Goal: Task Accomplishment & Management: Complete application form

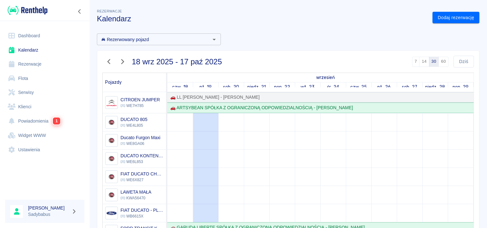
scroll to position [333, 0]
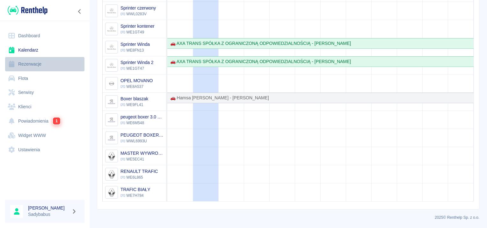
click at [40, 63] on link "Rezerwacje" at bounding box center [44, 64] width 79 height 14
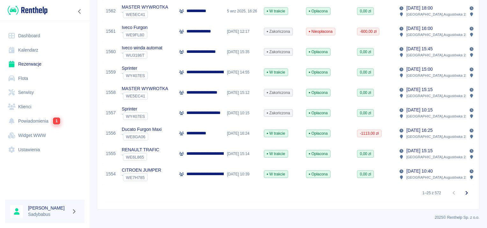
scroll to position [448, 0]
click at [206, 150] on p "**********" at bounding box center [253, 153] width 134 height 7
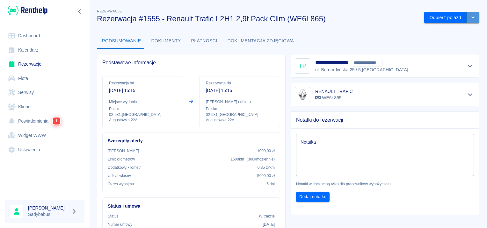
click at [468, 12] on button "drop-down" at bounding box center [472, 18] width 13 height 12
click at [451, 29] on li "Przedłuż rezerwację" at bounding box center [447, 31] width 50 height 11
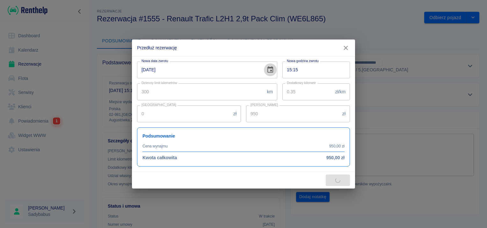
click at [273, 69] on button "Choose date, selected date is 6 wrz 2025" at bounding box center [270, 69] width 13 height 13
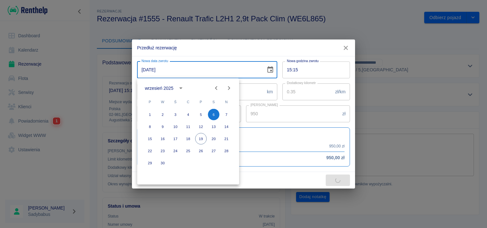
type input "795"
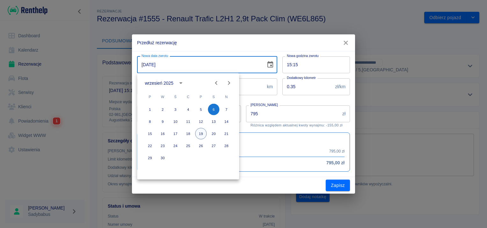
click at [201, 134] on button "19" at bounding box center [200, 133] width 11 height 11
type input "[DATE]"
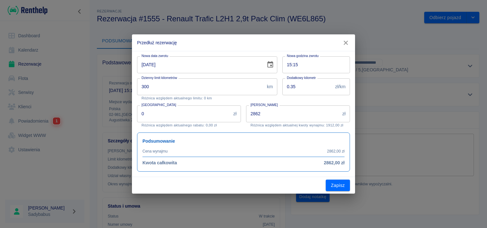
click at [318, 114] on input "2862" at bounding box center [293, 113] width 94 height 17
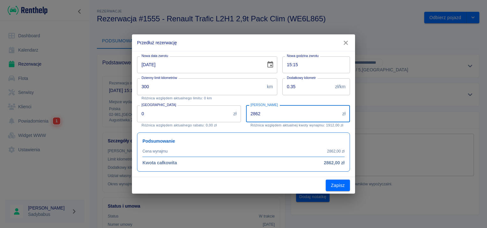
click at [318, 114] on input "2862" at bounding box center [293, 113] width 94 height 17
click at [267, 99] on p "Różnica względem aktualnego limitu: 0 km" at bounding box center [206, 98] width 131 height 4
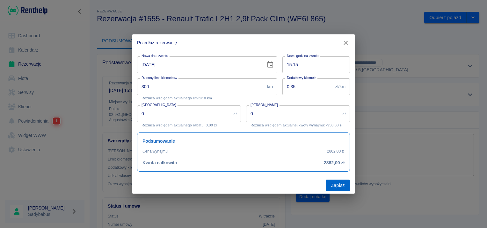
click at [335, 187] on button "Zapisz" at bounding box center [338, 186] width 24 height 12
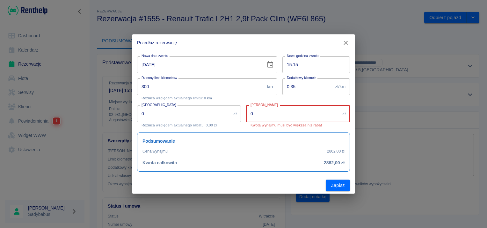
click at [297, 111] on input "0" at bounding box center [293, 113] width 94 height 17
click at [296, 114] on input "0" at bounding box center [293, 113] width 94 height 17
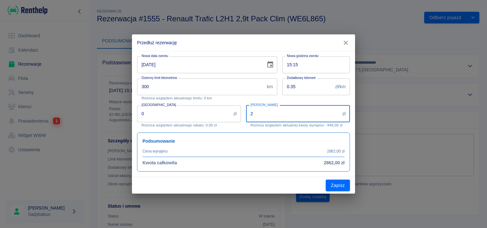
click at [276, 111] on input "2" at bounding box center [293, 113] width 94 height 17
type input "1"
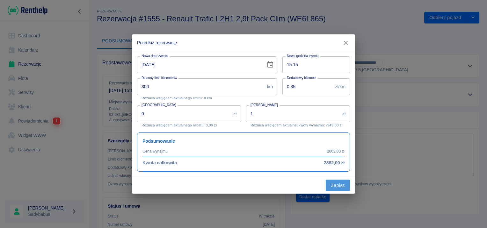
click at [333, 189] on button "Zapisz" at bounding box center [338, 186] width 24 height 12
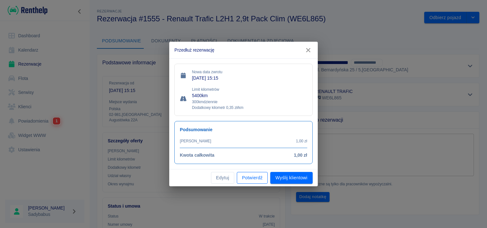
click at [240, 179] on button "Potwierdź" at bounding box center [252, 178] width 31 height 12
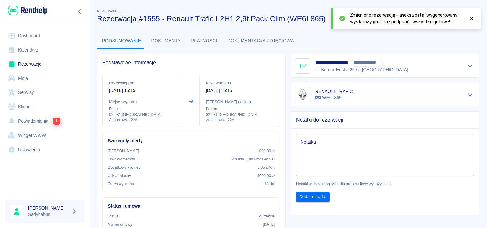
click at [470, 19] on icon at bounding box center [471, 18] width 6 height 4
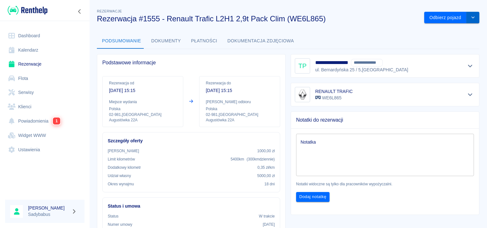
click at [470, 16] on icon "drop-down" at bounding box center [472, 17] width 5 height 4
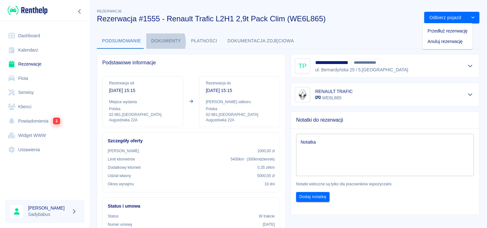
click at [154, 42] on button "Dokumenty" at bounding box center [166, 40] width 40 height 15
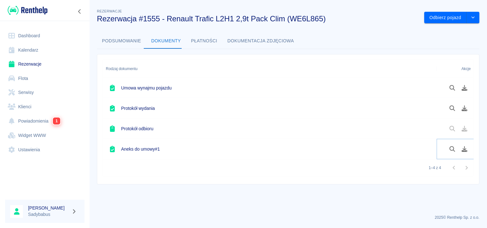
click at [462, 152] on button "Pobierz dokument" at bounding box center [464, 149] width 12 height 11
click at [30, 65] on link "Rezerwacje" at bounding box center [44, 64] width 79 height 14
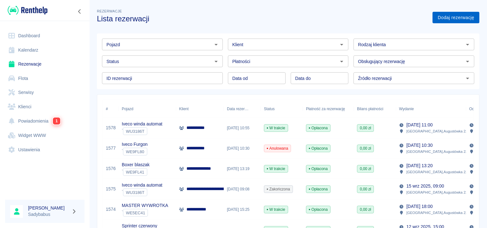
click at [466, 15] on link "Dodaj rezerwację" at bounding box center [455, 18] width 47 height 12
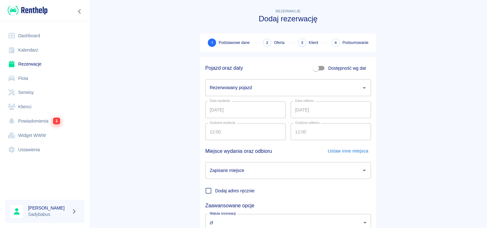
click at [248, 85] on input "Rezerwowany pojazd" at bounding box center [283, 87] width 150 height 11
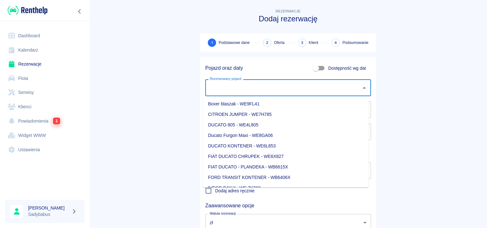
click at [245, 102] on li "Boxer blaszak - WE9FL41" at bounding box center [286, 104] width 166 height 11
type input "Boxer blaszak - WE9FL41"
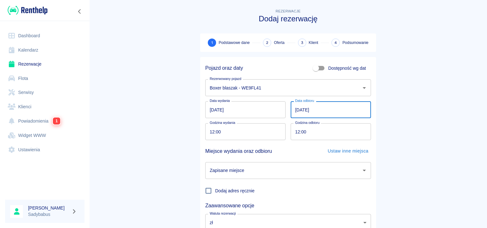
click at [296, 111] on input "[DATE]" at bounding box center [330, 109] width 80 height 17
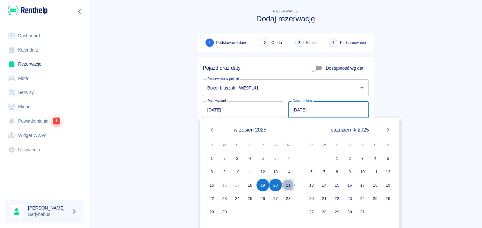
click at [283, 185] on button "21" at bounding box center [288, 185] width 13 height 13
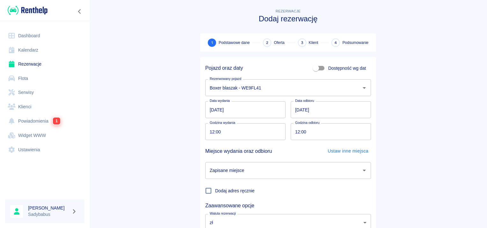
click at [208, 133] on input "12:00" at bounding box center [243, 131] width 76 height 17
click at [294, 109] on input "[DATE]" at bounding box center [330, 109] width 80 height 17
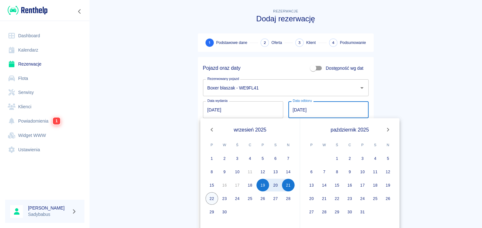
click at [210, 199] on button "22" at bounding box center [211, 198] width 13 height 13
type input "[DATE]"
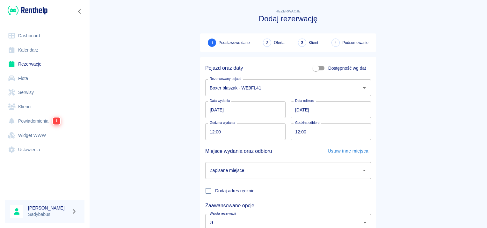
click at [209, 136] on input "12:00" at bounding box center [243, 131] width 76 height 17
type input "11:30"
click at [293, 129] on input "12:00" at bounding box center [328, 131] width 76 height 17
type input "11:30"
drag, startPoint x: 284, startPoint y: 168, endPoint x: 282, endPoint y: 179, distance: 11.4
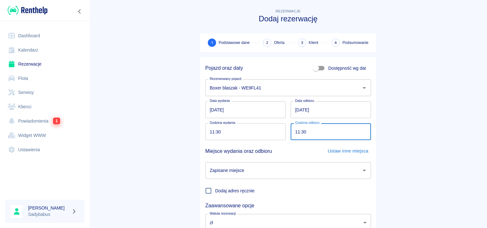
click at [284, 168] on input "Zapisane miejsce" at bounding box center [283, 170] width 150 height 11
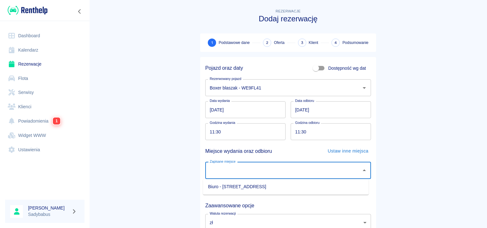
click at [273, 180] on ul "Biuro - [STREET_ADDRESS]" at bounding box center [286, 187] width 166 height 16
click at [275, 167] on input "Zapisane miejsce" at bounding box center [283, 170] width 150 height 11
click at [265, 170] on input "Zapisane miejsce" at bounding box center [283, 170] width 150 height 11
click at [266, 183] on li "Biuro - [STREET_ADDRESS]" at bounding box center [286, 187] width 166 height 11
type input "Biuro - [STREET_ADDRESS]"
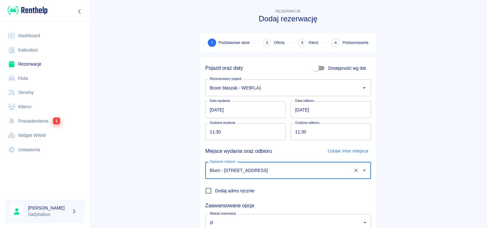
click at [397, 152] on main "Rezerwacje Dodaj rezerwację 1 Podstawowe dane 2 Oferta 3 Klient 4 Podsumowanie …" at bounding box center [288, 133] width 398 height 250
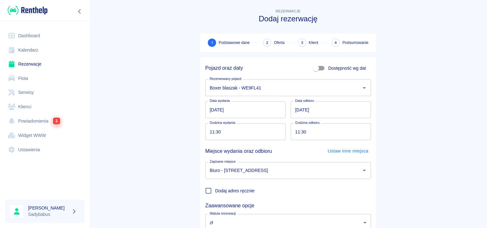
scroll to position [48, 0]
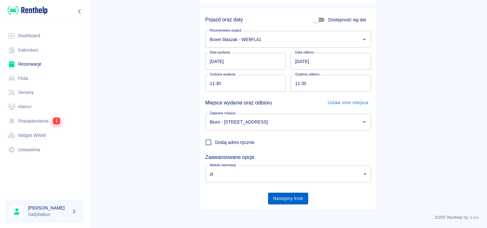
drag, startPoint x: 302, startPoint y: 196, endPoint x: 318, endPoint y: 207, distance: 19.6
click at [301, 196] on button "Następny krok" at bounding box center [288, 199] width 40 height 12
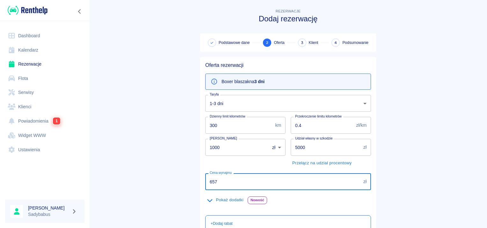
click at [224, 189] on input "657" at bounding box center [282, 181] width 155 height 17
click at [223, 182] on input "657" at bounding box center [282, 181] width 155 height 17
click at [223, 181] on input "657" at bounding box center [282, 181] width 155 height 17
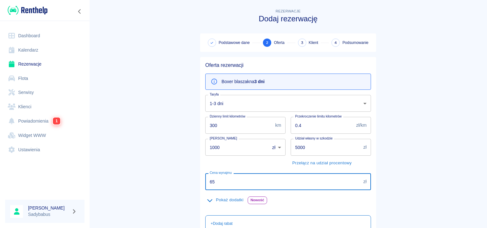
type input "657"
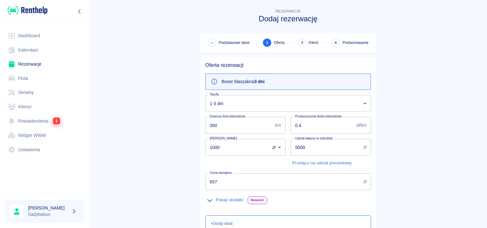
click at [188, 144] on main "Rezerwacje Dodaj rezerwację Podstawowe dane 2 Oferta 3 Klient 4 Podsumowanie Of…" at bounding box center [288, 166] width 398 height 316
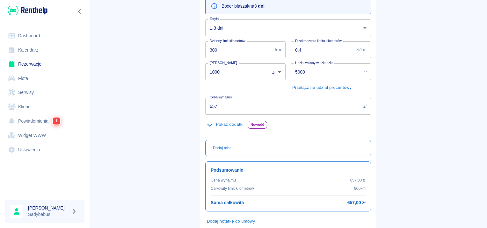
scroll to position [113, 0]
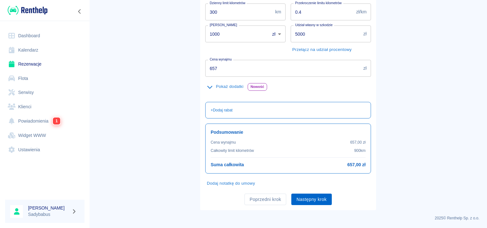
click at [302, 201] on button "Następny krok" at bounding box center [311, 200] width 40 height 12
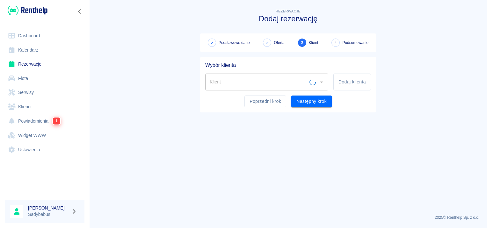
scroll to position [0, 0]
click at [286, 84] on input "Klient" at bounding box center [262, 81] width 108 height 11
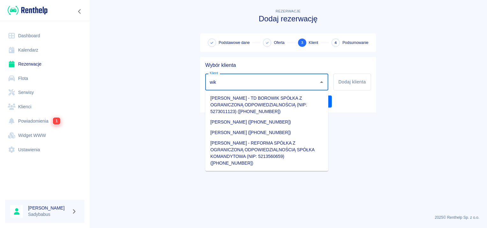
click at [280, 124] on li "[PERSON_NAME] ([PHONE_NUMBER])" at bounding box center [266, 122] width 123 height 11
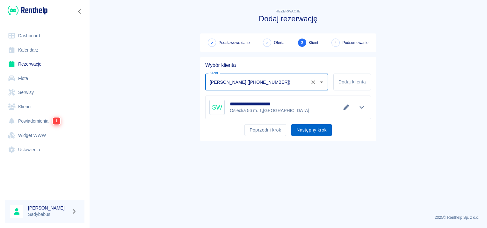
type input "[PERSON_NAME] ([PHONE_NUMBER])"
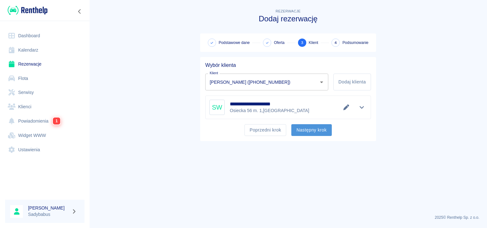
click at [303, 127] on button "Następny krok" at bounding box center [311, 130] width 40 height 12
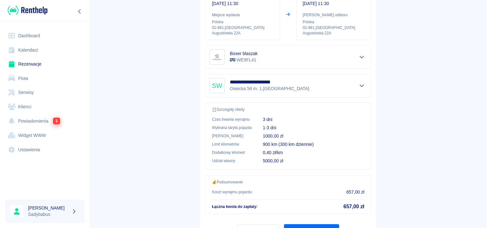
scroll to position [115, 0]
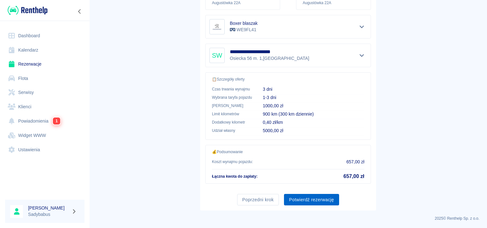
click at [300, 201] on button "Potwierdź rezerwację" at bounding box center [311, 200] width 55 height 12
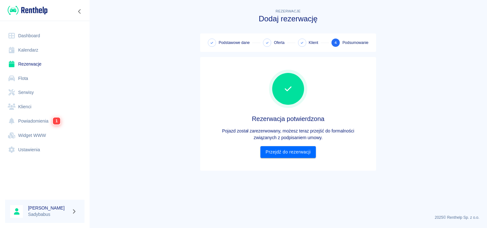
scroll to position [0, 0]
drag, startPoint x: 293, startPoint y: 150, endPoint x: 296, endPoint y: 144, distance: 6.9
click at [293, 150] on link "Przejdź do rezerwacji" at bounding box center [287, 152] width 55 height 12
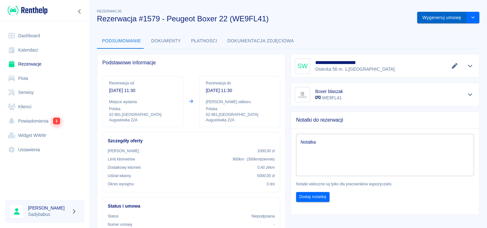
click at [424, 15] on button "Wygeneruj umowę" at bounding box center [441, 18] width 49 height 12
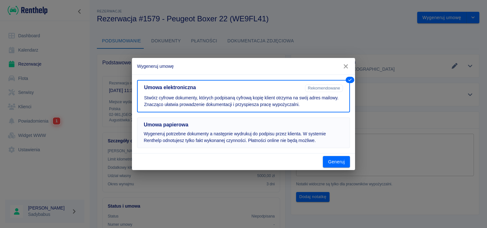
drag, startPoint x: 227, startPoint y: 125, endPoint x: 228, endPoint y: 127, distance: 3.3
click at [227, 126] on h5 "Umowa papierowa" at bounding box center [243, 125] width 199 height 6
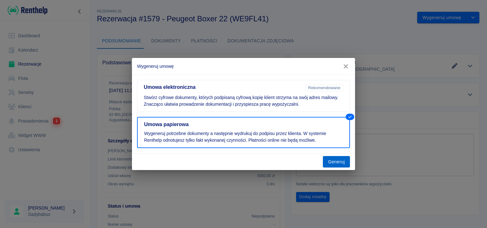
click at [340, 161] on button "Generuj" at bounding box center [336, 162] width 27 height 12
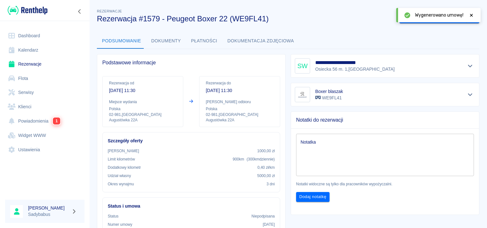
click at [470, 15] on icon at bounding box center [471, 15] width 6 height 4
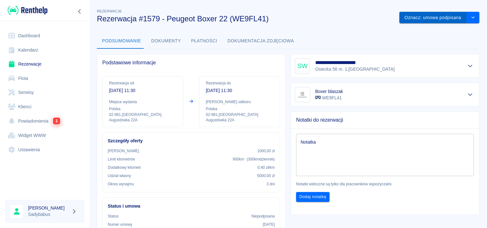
click at [428, 20] on button "Oznacz: umowa podpisana" at bounding box center [432, 18] width 67 height 12
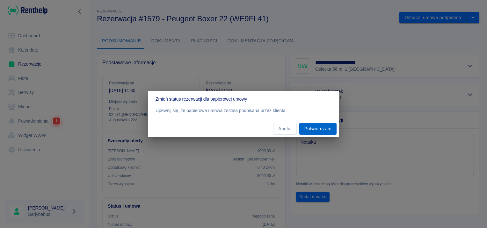
click at [313, 127] on button "Potwierdzam" at bounding box center [317, 129] width 37 height 12
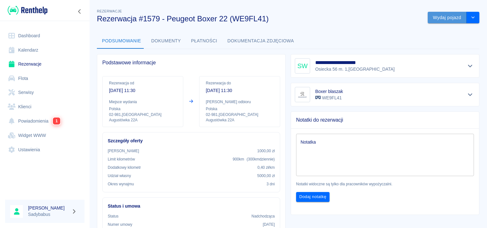
click at [445, 19] on button "Wydaj pojazd" at bounding box center [446, 18] width 39 height 12
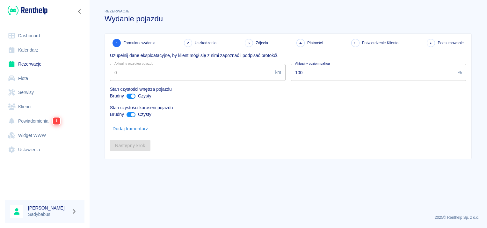
type input "54551"
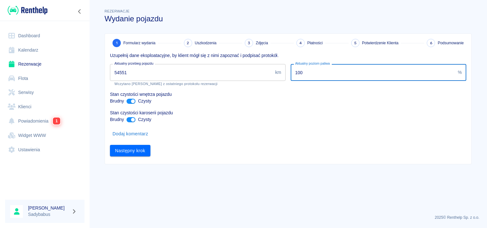
drag, startPoint x: 349, startPoint y: 78, endPoint x: 250, endPoint y: 77, distance: 99.4
click at [250, 77] on div "Uzupełnij dane eksploatacyjne, by klient mógł się z nimi zapoznać i podpisać pr…" at bounding box center [285, 101] width 361 height 109
type input "10"
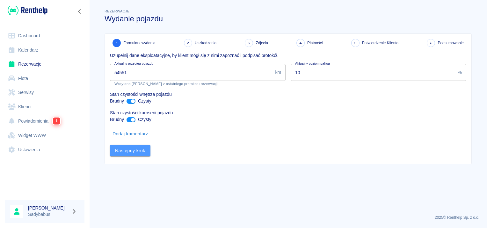
drag, startPoint x: 135, startPoint y: 147, endPoint x: 135, endPoint y: 142, distance: 4.5
click at [135, 144] on div "Następny krok" at bounding box center [285, 148] width 361 height 17
click at [134, 148] on button "Następny krok" at bounding box center [130, 151] width 40 height 12
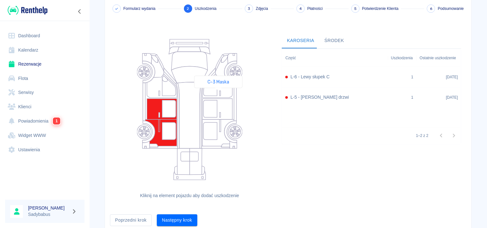
scroll to position [59, 0]
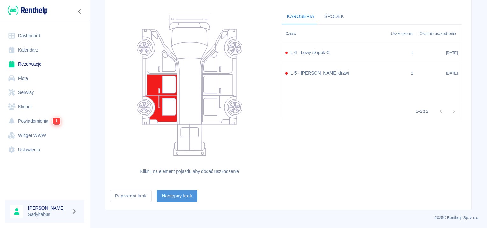
click at [183, 193] on button "Następny krok" at bounding box center [177, 196] width 40 height 12
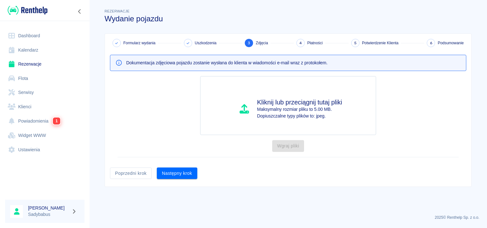
click at [169, 166] on div "Następny krok" at bounding box center [175, 170] width 46 height 17
click at [172, 174] on button "Następny krok" at bounding box center [177, 174] width 40 height 12
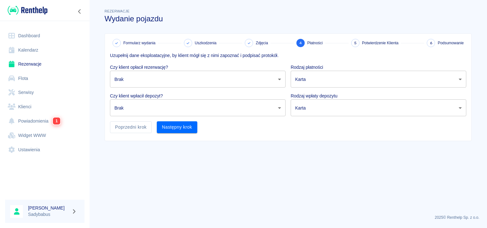
click at [145, 79] on body "Używamy plików Cookies, by zapewnić Ci najlepsze możliwe doświadczenie. Aby dow…" at bounding box center [243, 114] width 487 height 228
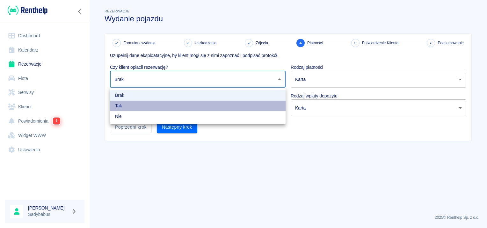
click at [132, 107] on li "Tak" at bounding box center [198, 106] width 176 height 11
type input "true"
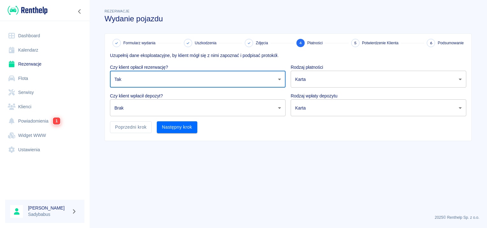
click at [129, 110] on body "Używamy plików Cookies, by zapewnić Ci najlepsze możliwe doświadczenie. Aby dow…" at bounding box center [243, 114] width 487 height 228
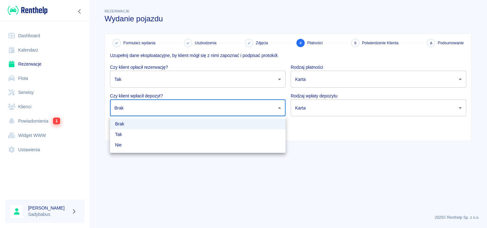
click at [126, 133] on li "Tak" at bounding box center [198, 134] width 176 height 11
type input "true"
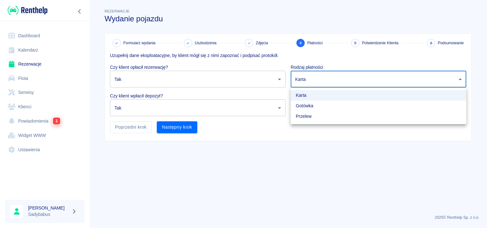
click at [333, 77] on body "Używamy plików Cookies, by zapewnić Ci najlepsze możliwe doświadczenie. Aby dow…" at bounding box center [243, 114] width 487 height 228
click at [308, 107] on li "Gotówka" at bounding box center [378, 106] width 176 height 11
type input "cash"
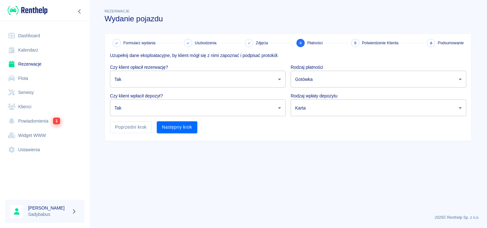
click at [308, 106] on body "Używamy plików Cookies, by zapewnić Ci najlepsze możliwe doświadczenie. Aby dow…" at bounding box center [243, 114] width 487 height 228
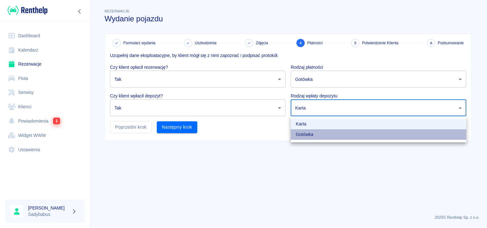
click at [301, 133] on li "Gotówka" at bounding box center [378, 134] width 176 height 11
type input "cash"
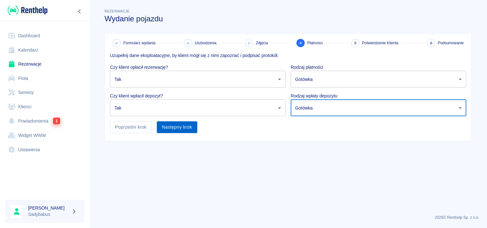
click at [183, 122] on button "Następny krok" at bounding box center [177, 127] width 40 height 12
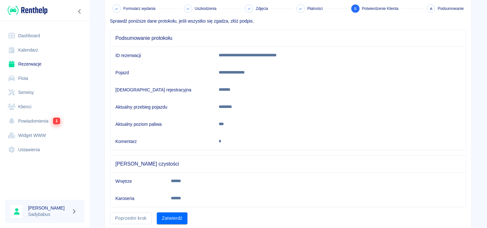
scroll to position [56, 0]
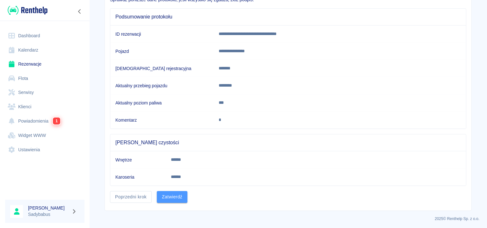
click at [166, 200] on button "Zatwierdź" at bounding box center [172, 197] width 31 height 12
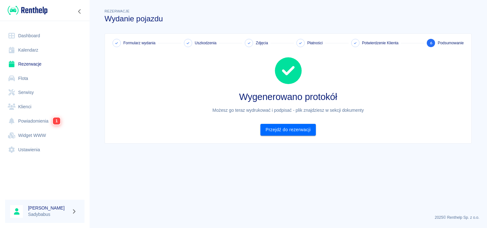
scroll to position [0, 0]
click at [294, 129] on link "Przejdź do rezerwacji" at bounding box center [287, 130] width 55 height 12
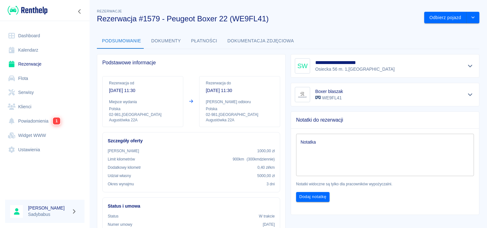
click at [147, 41] on button "Dokumenty" at bounding box center [166, 40] width 40 height 15
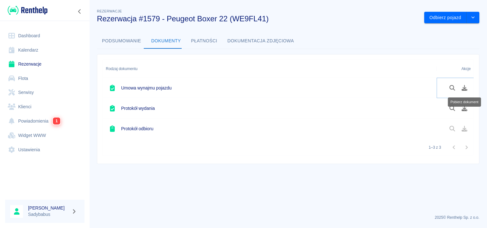
click at [462, 85] on icon "Pobierz dokument" at bounding box center [464, 88] width 7 height 6
click at [458, 109] on button "Pobierz dokument" at bounding box center [464, 108] width 12 height 11
click at [463, 107] on icon "Pobierz dokument" at bounding box center [464, 108] width 7 height 6
click at [26, 65] on link "Rezerwacje" at bounding box center [44, 64] width 79 height 14
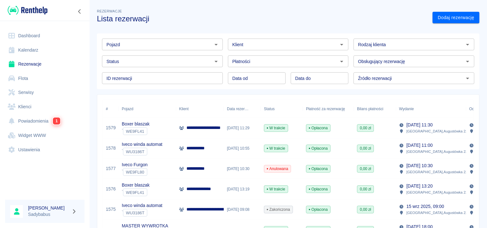
click at [192, 144] on div "**********" at bounding box center [200, 148] width 48 height 20
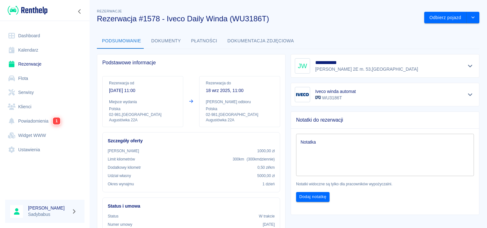
click at [42, 64] on link "Rezerwacje" at bounding box center [44, 64] width 79 height 14
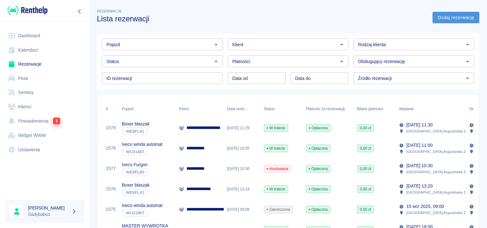
click at [436, 17] on link "Dodaj rezerwację" at bounding box center [455, 18] width 47 height 12
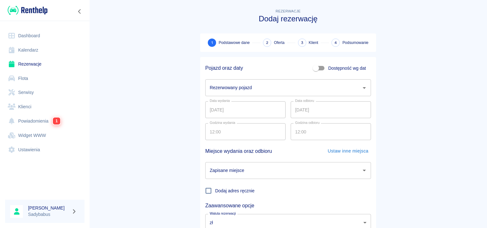
click at [276, 85] on input "Rezerwowany pojazd" at bounding box center [283, 87] width 150 height 11
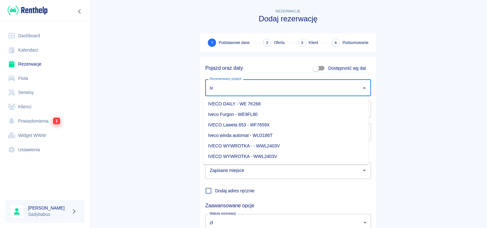
click at [275, 117] on li "Iveco Furgon - WE9FL80" at bounding box center [286, 114] width 166 height 11
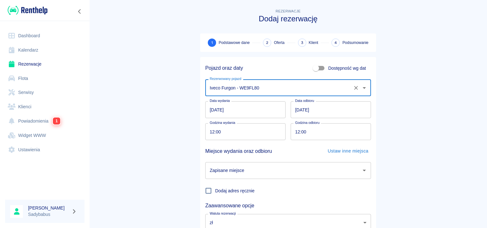
type input "Iveco Furgon - WE9FL80"
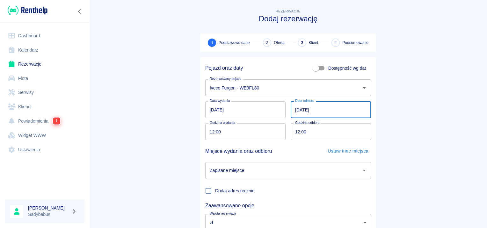
click at [296, 112] on input "[DATE]" at bounding box center [330, 109] width 80 height 17
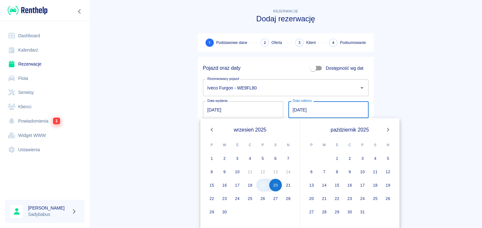
click at [266, 184] on button "19" at bounding box center [262, 185] width 13 height 13
click at [262, 188] on button "19" at bounding box center [262, 185] width 13 height 13
type input "[DATE]"
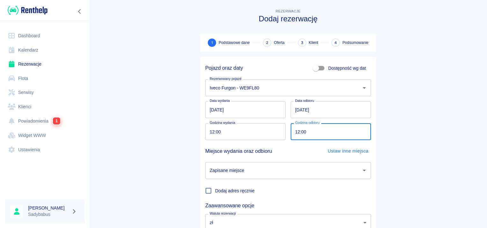
click at [295, 132] on input "12:00" at bounding box center [328, 131] width 76 height 17
click at [249, 177] on div "Zapisane miejsce" at bounding box center [288, 170] width 166 height 17
type input "15:00"
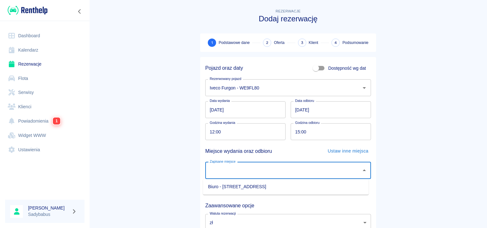
click at [247, 186] on li "Biuro - [STREET_ADDRESS]" at bounding box center [286, 187] width 166 height 11
type input "Biuro - [STREET_ADDRESS]"
click at [428, 124] on main "Rezerwacje Dodaj rezerwację 1 Podstawowe dane 2 Oferta 3 Klient 4 Podsumowanie …" at bounding box center [288, 133] width 398 height 250
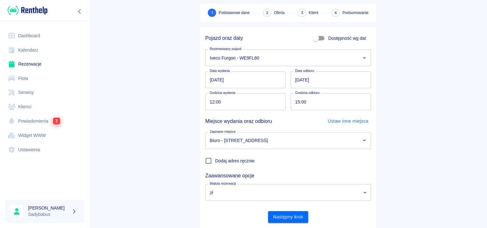
scroll to position [48, 0]
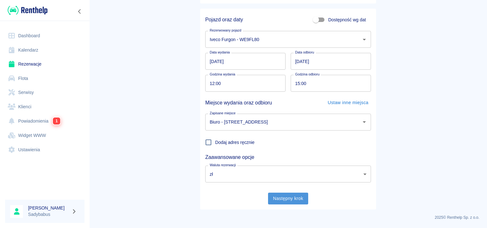
click at [292, 199] on button "Następny krok" at bounding box center [288, 199] width 40 height 12
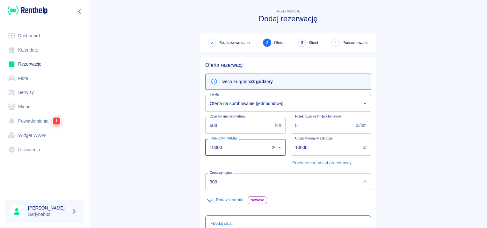
drag, startPoint x: 250, startPoint y: 144, endPoint x: 67, endPoint y: 150, distance: 182.9
click at [67, 150] on div "Dashboard Kalendarz Rezerwacje Flota Serwisy Klienci Powiadomienia 1 Widget WWW…" at bounding box center [243, 114] width 487 height 228
type input "1000"
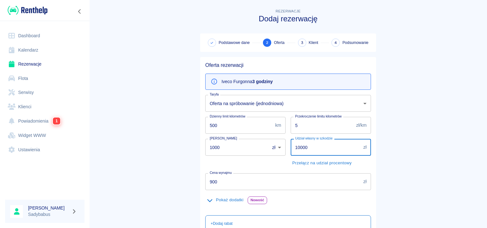
drag, startPoint x: 338, startPoint y: 146, endPoint x: 104, endPoint y: 152, distance: 233.5
click at [104, 152] on main "Rezerwacje Dodaj rezerwację Podstawowe dane 2 Oferta 3 Klient 4 Podsumowanie Of…" at bounding box center [288, 166] width 398 height 316
type input "5000"
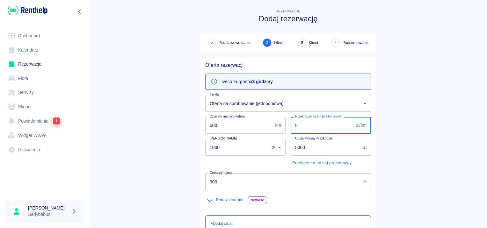
click at [304, 123] on input "5" at bounding box center [321, 125] width 63 height 17
type input "0.5"
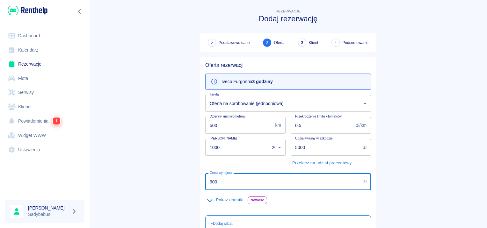
click at [270, 183] on input "900" at bounding box center [282, 181] width 155 height 17
type input "150"
click at [303, 204] on div "Pokaż dodatki Nowość" at bounding box center [288, 200] width 166 height 10
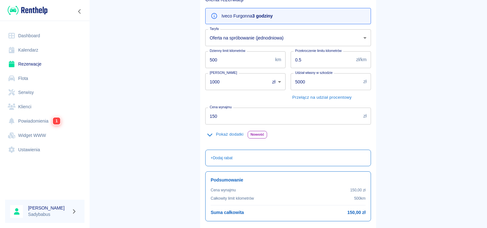
scroll to position [113, 0]
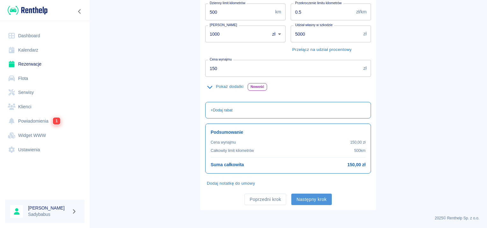
click at [299, 198] on button "Następny krok" at bounding box center [311, 200] width 40 height 12
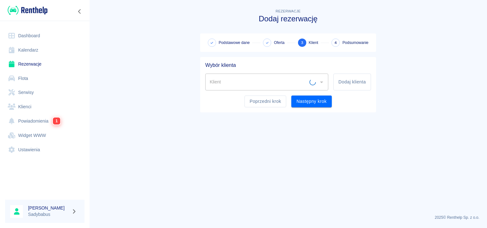
scroll to position [0, 0]
click at [358, 83] on button "Dodaj klienta" at bounding box center [352, 82] width 38 height 17
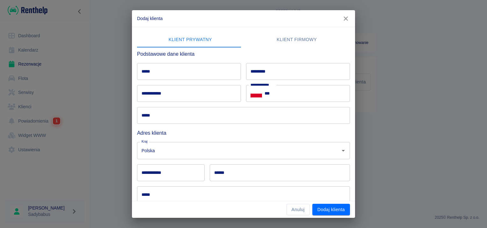
click at [205, 75] on input "*****" at bounding box center [189, 71] width 104 height 17
type input "**********"
type input "*********"
click at [195, 99] on input "**********" at bounding box center [189, 93] width 104 height 17
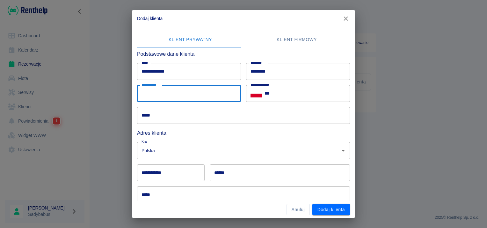
type input "**********"
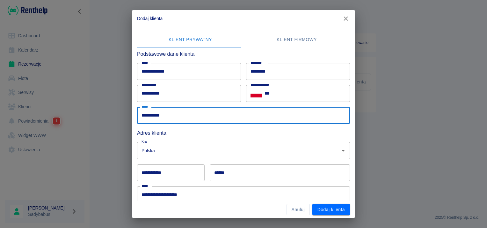
drag, startPoint x: 179, startPoint y: 113, endPoint x: 30, endPoint y: 120, distance: 149.5
click at [30, 120] on div "**********" at bounding box center [243, 114] width 487 height 228
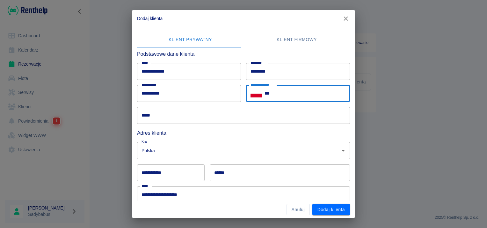
click at [296, 91] on input "***" at bounding box center [306, 93] width 85 height 17
click at [158, 123] on input "*****" at bounding box center [243, 115] width 213 height 17
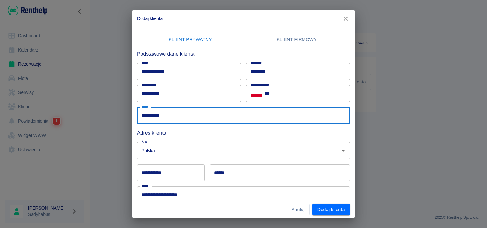
type input "**********"
click at [171, 191] on input "**********" at bounding box center [243, 194] width 213 height 17
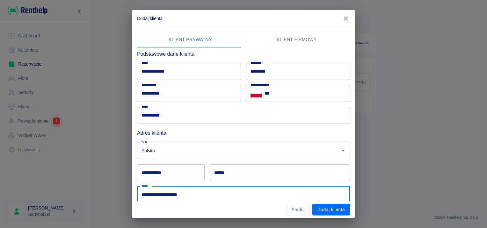
click at [171, 191] on input "**********" at bounding box center [243, 194] width 213 height 17
type input "*********"
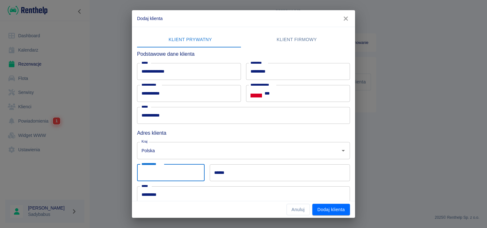
click at [162, 173] on input "**********" at bounding box center [171, 172] width 68 height 17
type input "******"
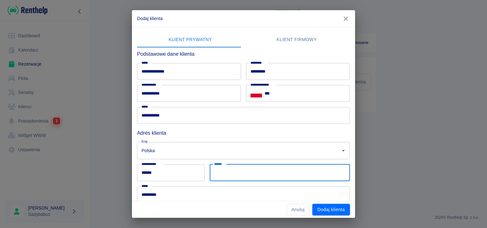
click at [225, 178] on input "******" at bounding box center [280, 172] width 140 height 17
type input "********"
click at [203, 136] on h6 "Adres klienta" at bounding box center [243, 133] width 213 height 8
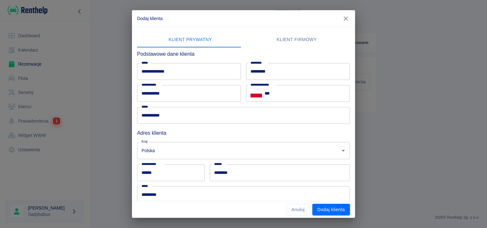
scroll to position [59, 0]
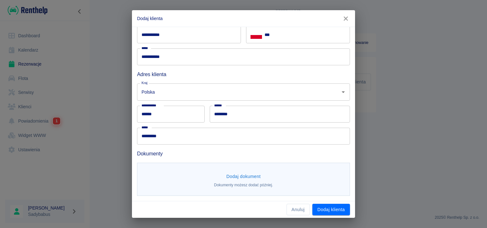
click at [240, 171] on button "Dodaj dokument" at bounding box center [243, 177] width 39 height 12
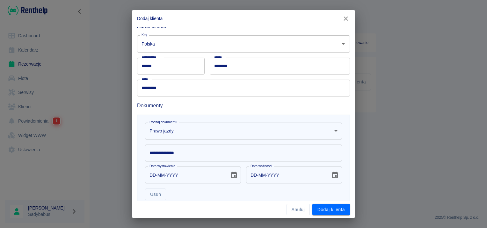
scroll to position [122, 0]
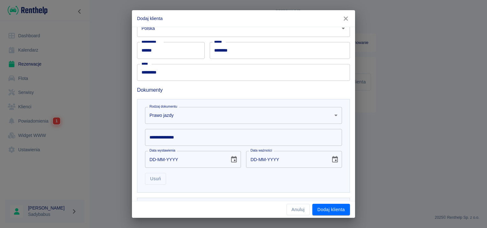
click at [215, 133] on input "**********" at bounding box center [243, 137] width 197 height 17
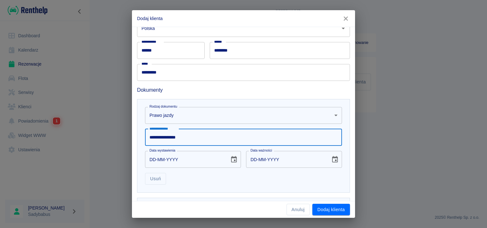
type input "**********"
click at [183, 154] on input "DD-MM-YYYY" at bounding box center [185, 159] width 80 height 17
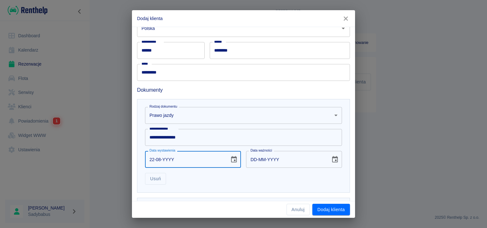
type input "22-08-0002"
type input "22-08-0012"
type input "22-08-0020"
type input "22-08-0030"
type input "22-08-0200"
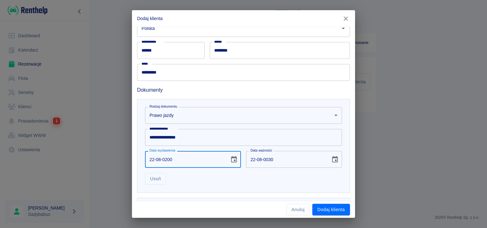
type input "22-08-0210"
type input "22-08-2008"
type input "22-08-2018"
type input "22-08-2008"
click at [270, 162] on input "22-08-2018" at bounding box center [286, 159] width 80 height 17
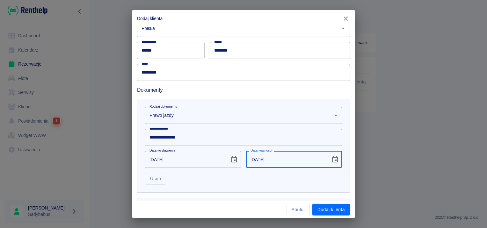
click at [265, 164] on input "22-08-2018" at bounding box center [286, 159] width 80 height 17
type input "22-08-2048"
drag, startPoint x: 251, startPoint y: 184, endPoint x: 291, endPoint y: 184, distance: 40.1
click at [251, 184] on div "Usuń" at bounding box center [241, 176] width 202 height 17
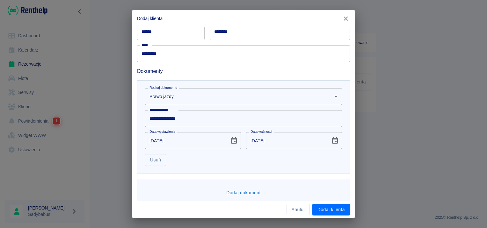
scroll to position [151, 0]
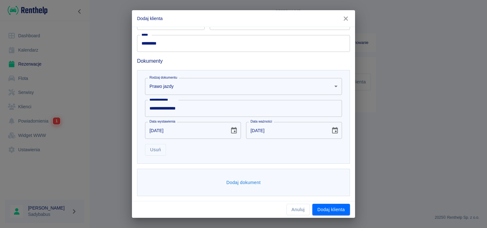
click at [254, 181] on button "Dodaj dokument" at bounding box center [243, 183] width 39 height 12
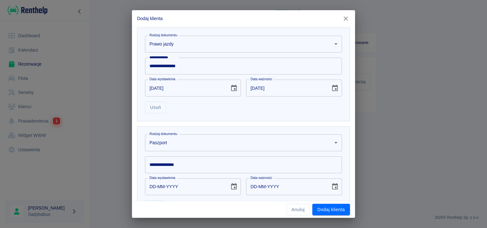
scroll to position [250, 0]
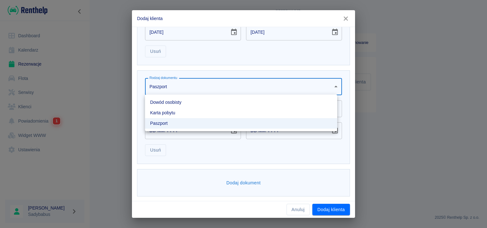
click at [189, 83] on body "**********" at bounding box center [243, 114] width 487 height 228
click at [185, 101] on li "Dowód osobisty" at bounding box center [241, 102] width 192 height 11
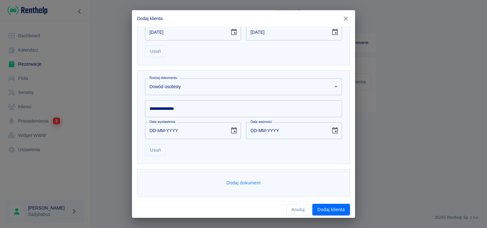
click at [181, 106] on input "**********" at bounding box center [243, 108] width 197 height 17
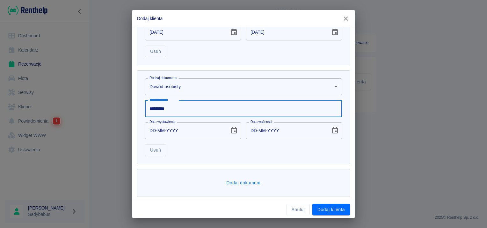
type input "*********"
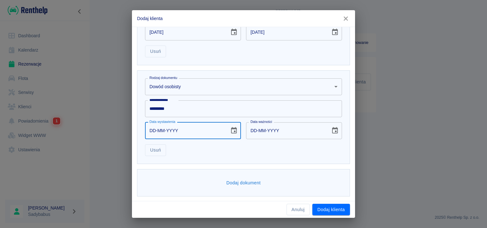
click at [153, 127] on input "DD-MM-YYYY" at bounding box center [185, 130] width 80 height 17
type input "29-08-0002"
type input "29-08-0012"
type input "29-08-0020"
type input "29-08-0030"
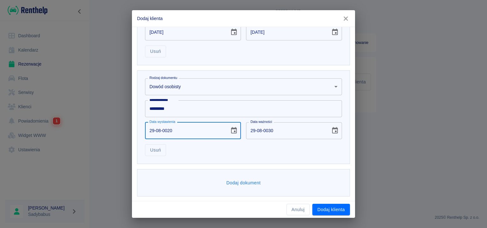
type input "29-08-0201"
type input "29-08-0211"
type input "29-08-2018"
type input "29-08-2028"
type input "29-08-2018"
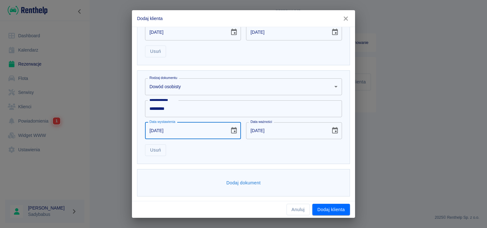
click at [261, 153] on div "Usuń" at bounding box center [241, 147] width 202 height 17
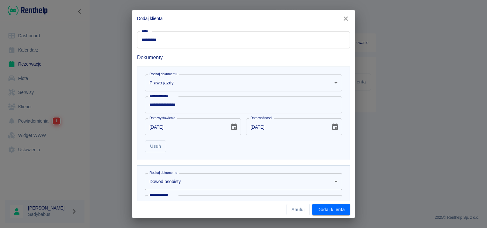
scroll to position [27, 0]
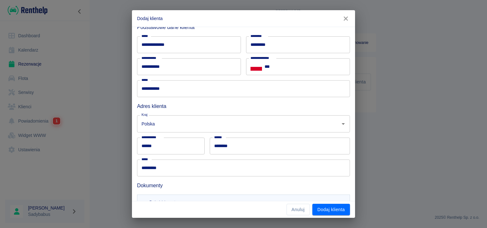
click at [286, 71] on input "***" at bounding box center [306, 66] width 85 height 17
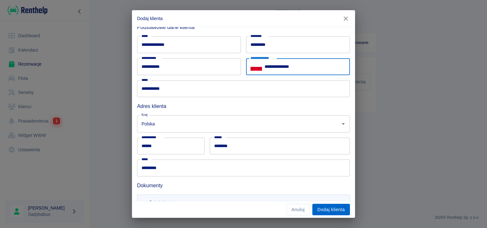
type input "**********"
click at [325, 210] on button "Dodaj klienta" at bounding box center [331, 210] width 38 height 12
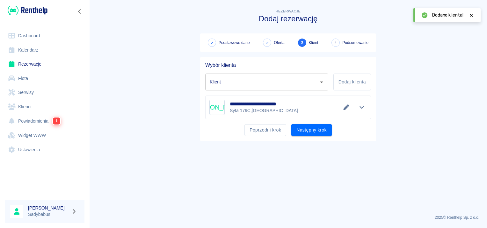
type input "Jan Aleksander Dąbrowski (+48884881232)"
click at [311, 127] on button "Następny krok" at bounding box center [311, 130] width 40 height 12
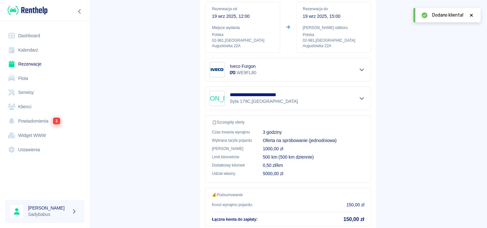
scroll to position [115, 0]
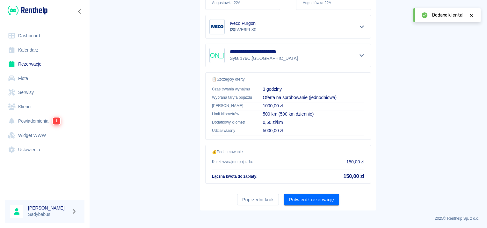
click at [307, 192] on div "Poprzedni krok Potwierdź rezerwację" at bounding box center [285, 197] width 171 height 17
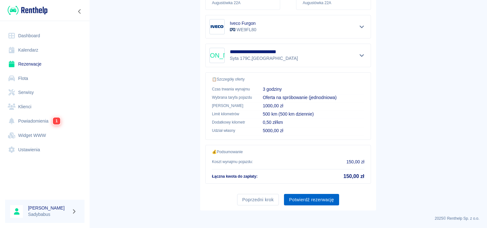
click at [298, 200] on button "Potwierdź rezerwację" at bounding box center [311, 200] width 55 height 12
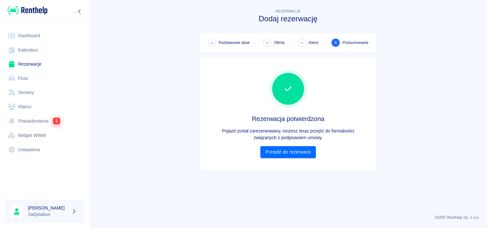
scroll to position [0, 0]
click at [290, 151] on link "Przejdź do rezerwacji" at bounding box center [287, 152] width 55 height 12
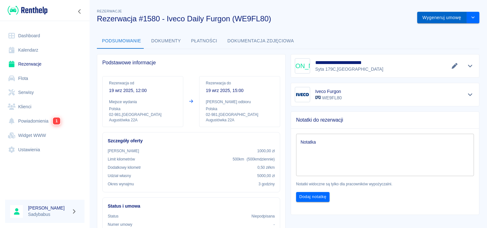
click at [444, 15] on button "Wygeneruj umowę" at bounding box center [441, 18] width 49 height 12
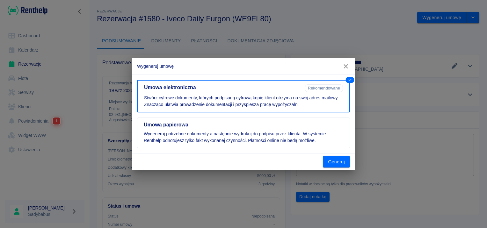
click at [347, 69] on icon "button" at bounding box center [345, 66] width 8 height 7
